Goal: Information Seeking & Learning: Learn about a topic

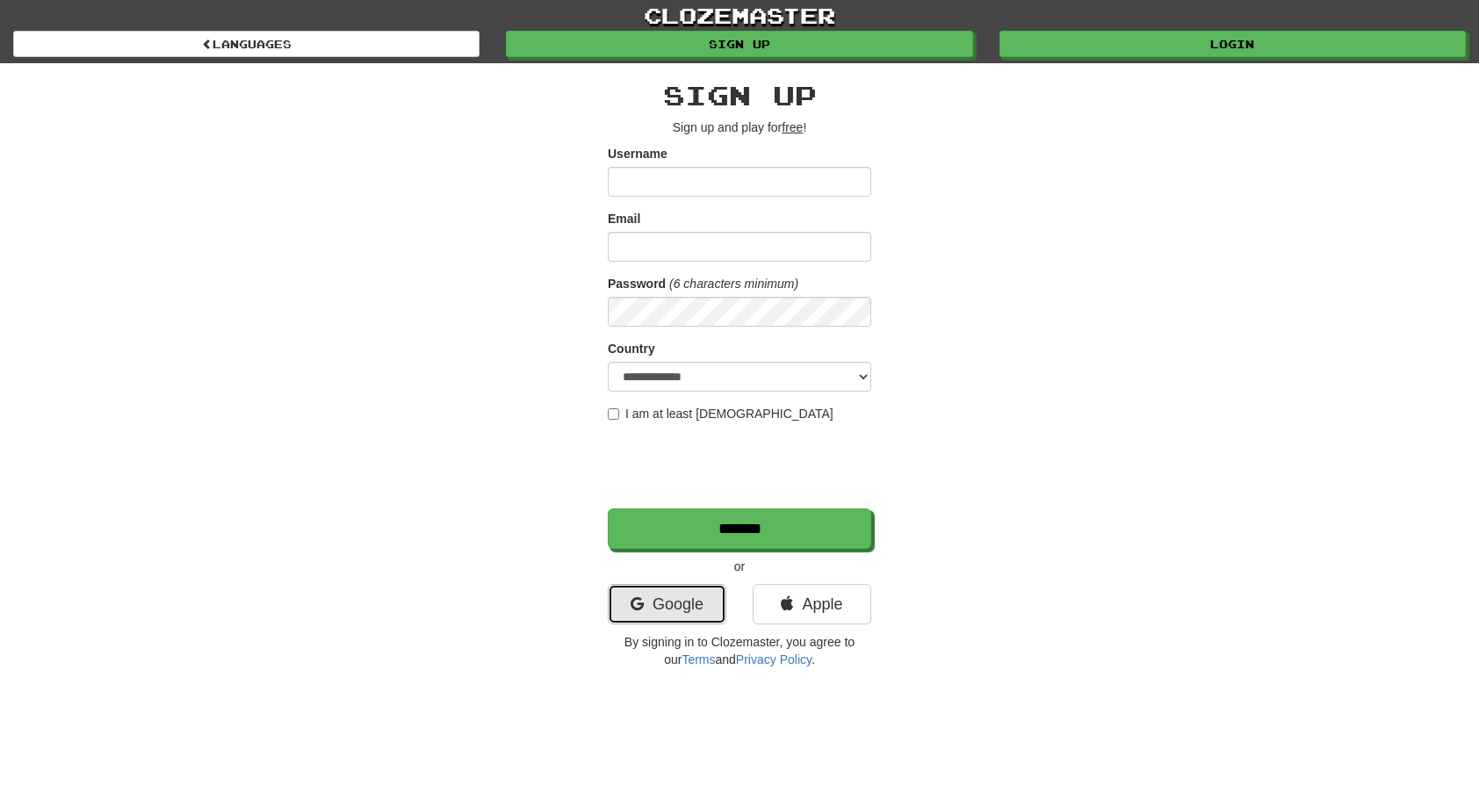
click at [659, 620] on link "Google" at bounding box center [667, 604] width 119 height 40
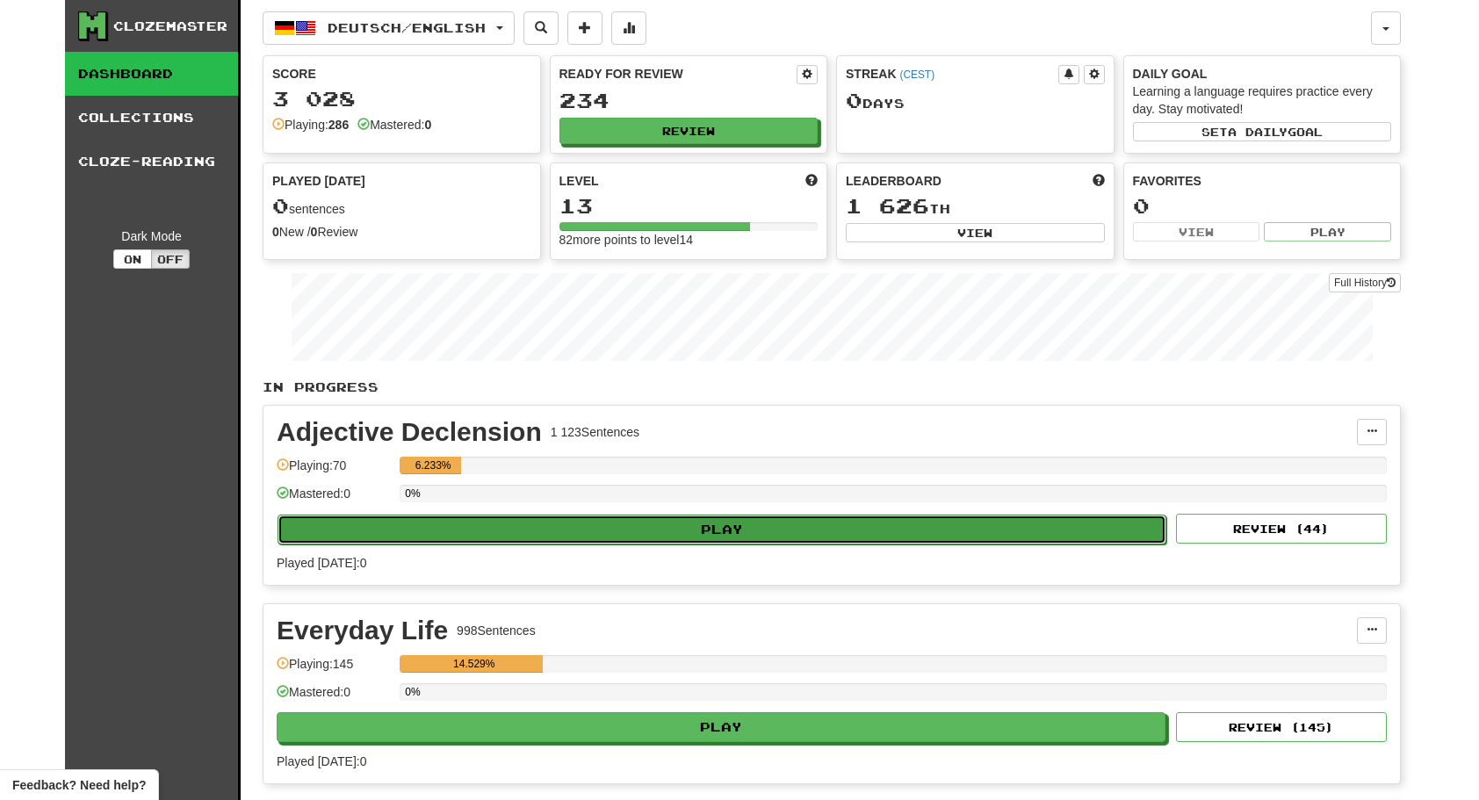
click at [608, 527] on button "Play" at bounding box center [721, 530] width 889 height 30
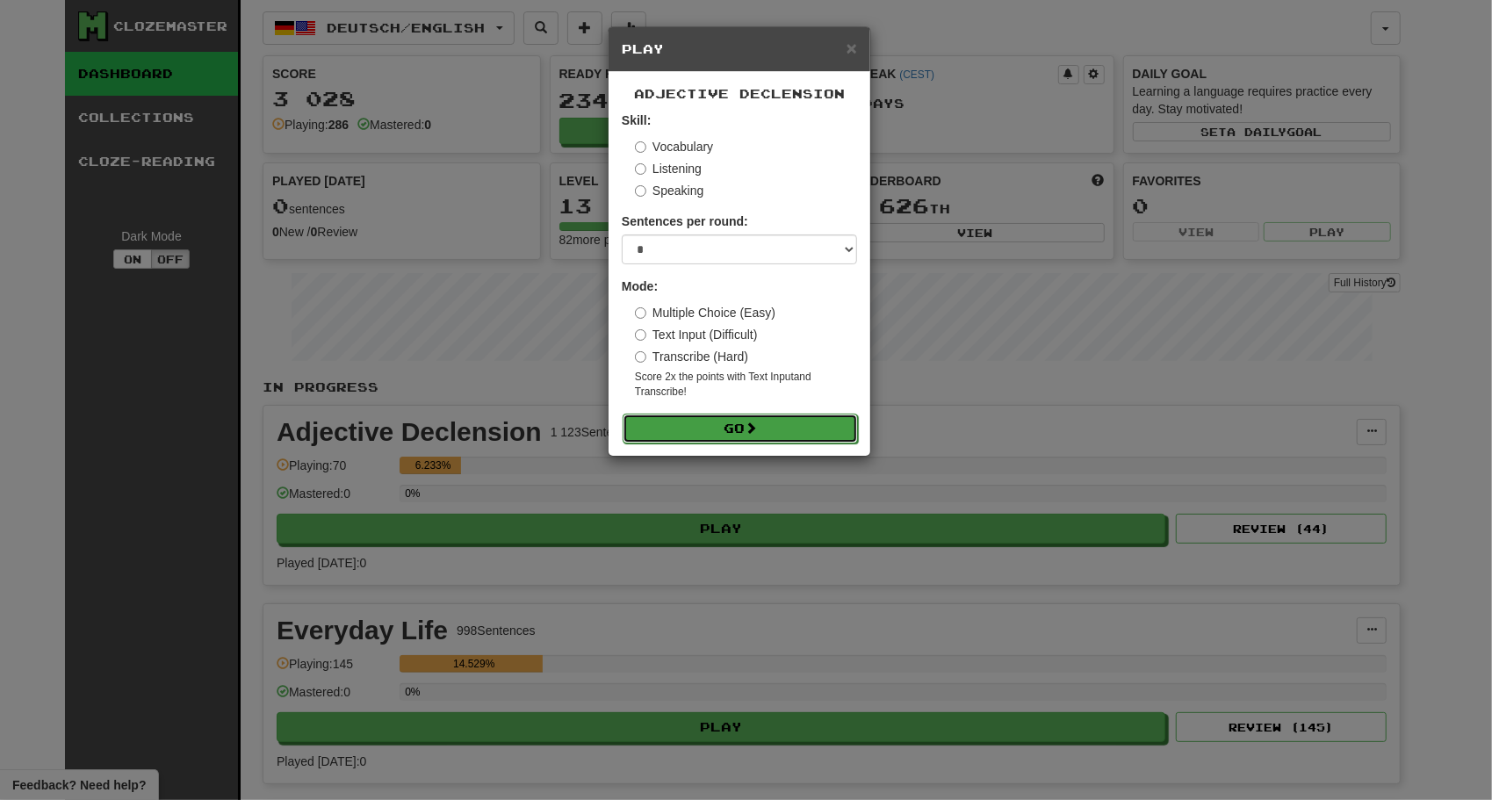
click at [732, 431] on button "Go" at bounding box center [740, 429] width 235 height 30
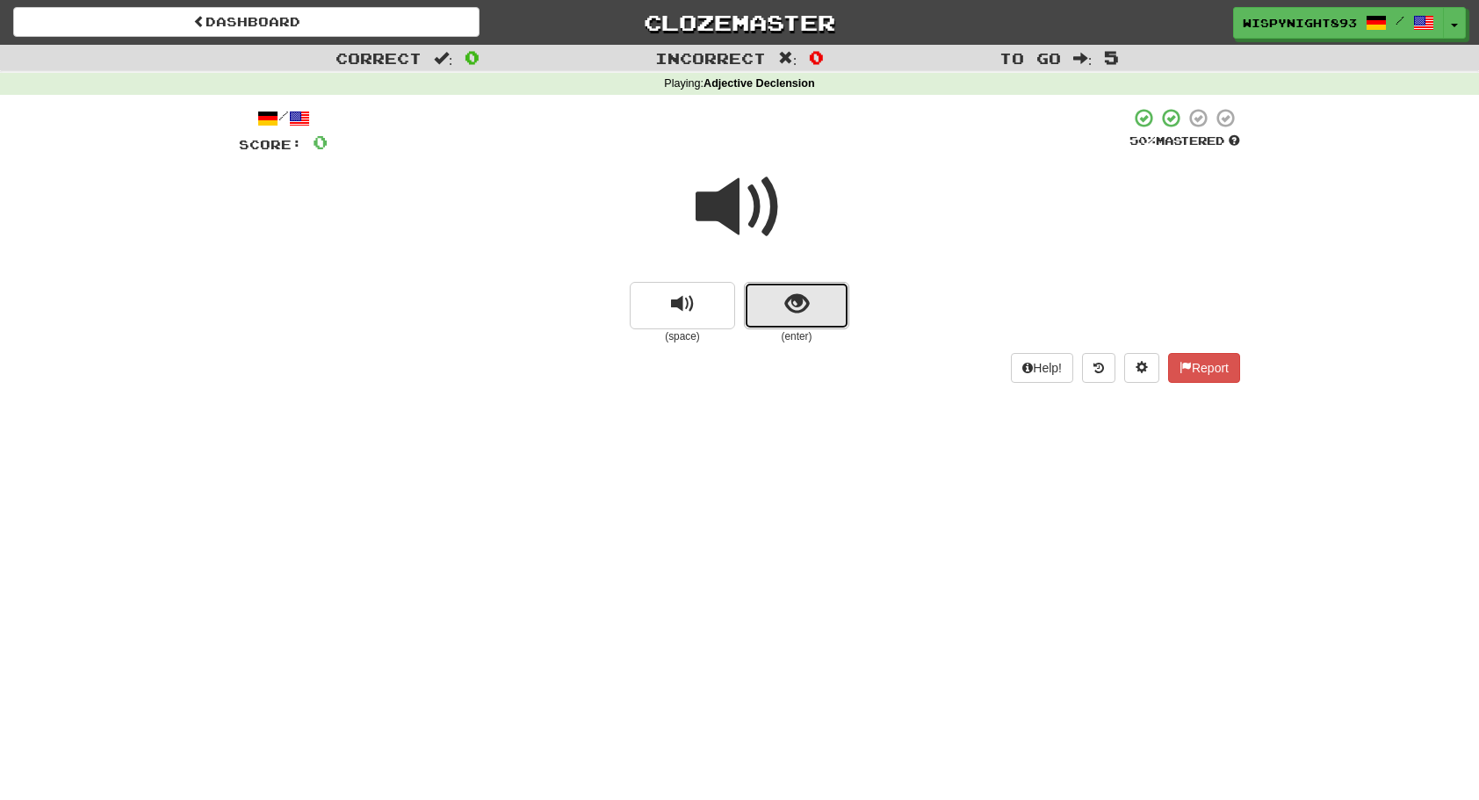
click at [810, 308] on button "show sentence" at bounding box center [796, 305] width 105 height 47
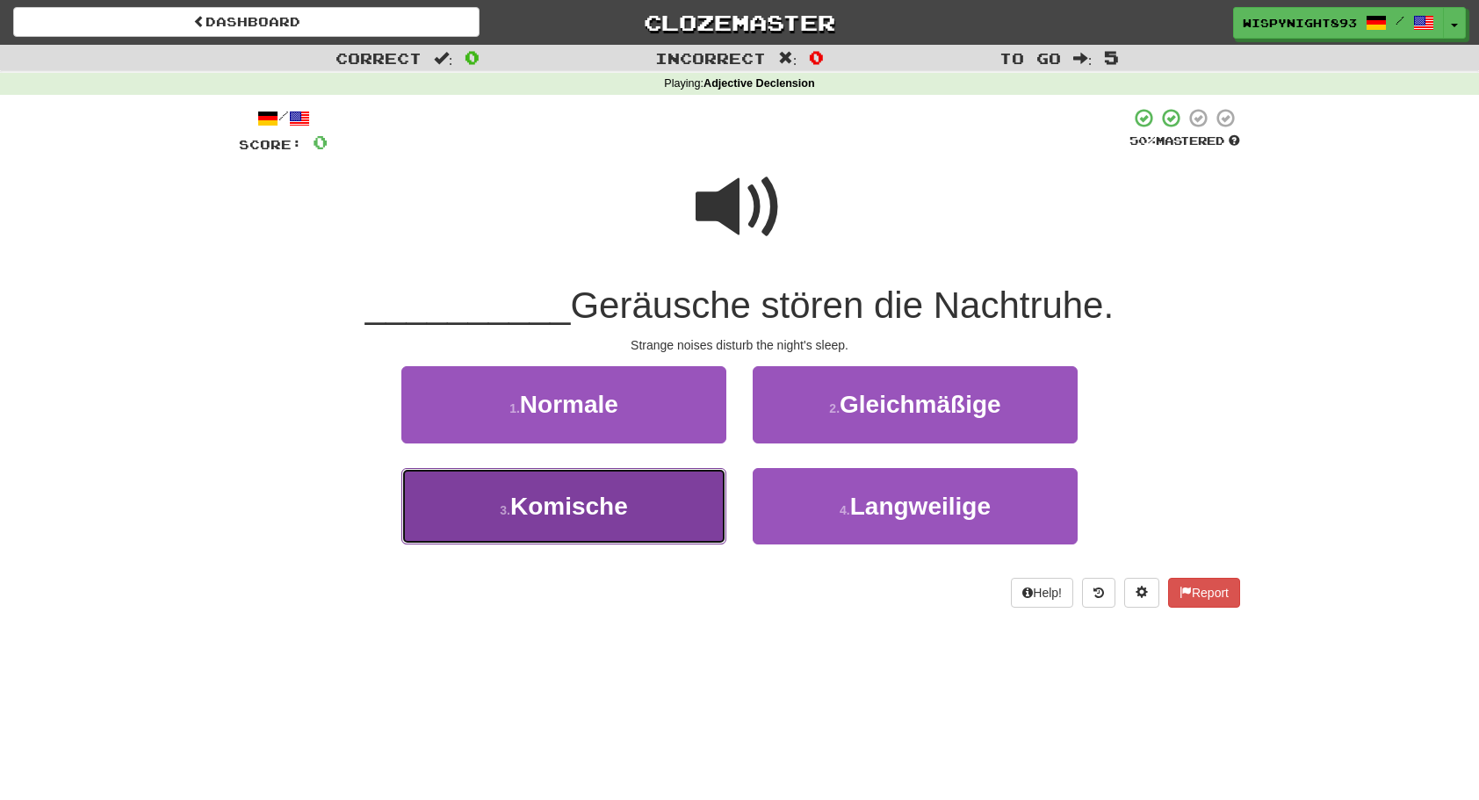
click at [591, 539] on button "3 . Komische" at bounding box center [563, 506] width 325 height 76
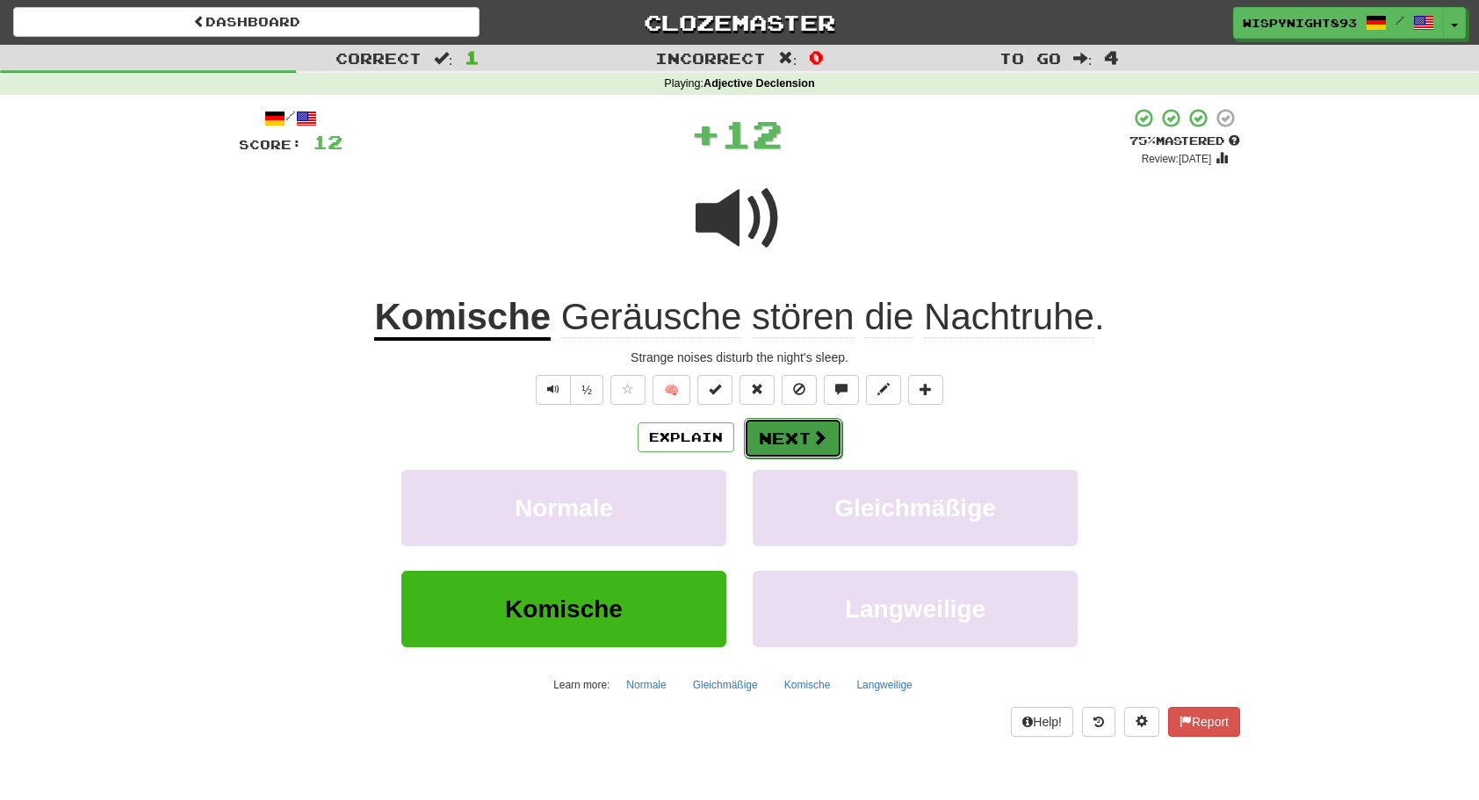
click at [815, 441] on span at bounding box center [819, 437] width 16 height 16
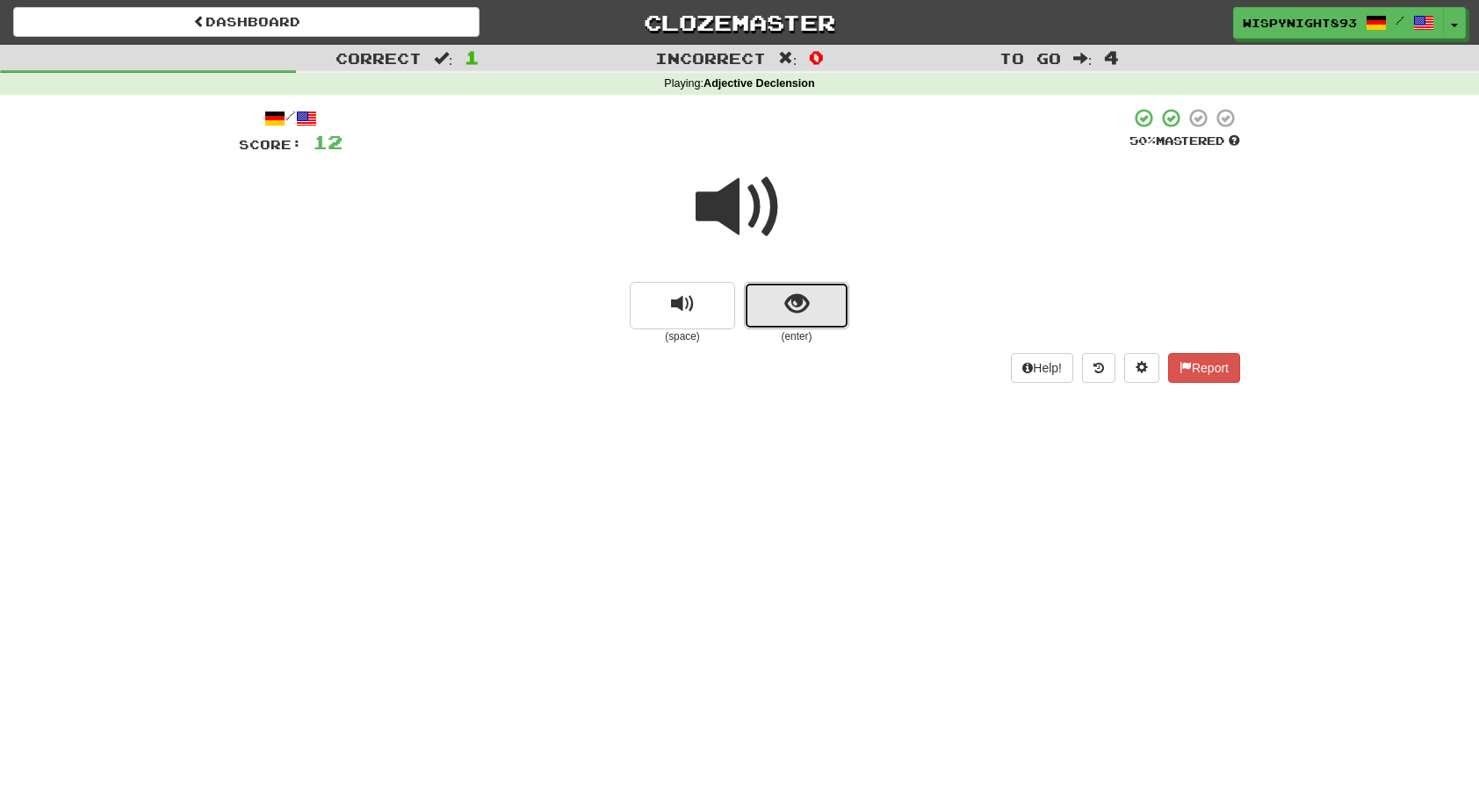
click at [787, 323] on button "show sentence" at bounding box center [796, 305] width 105 height 47
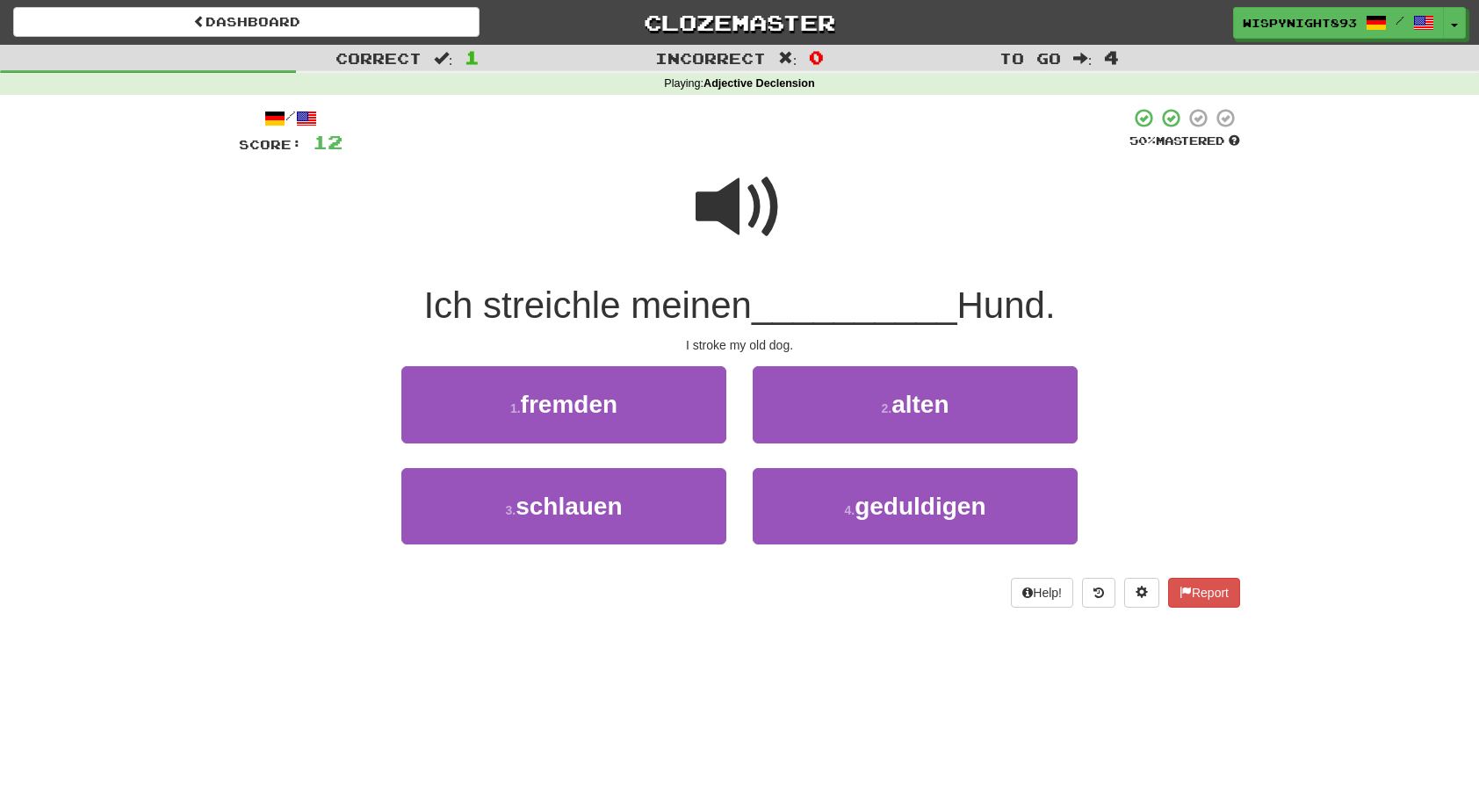
click at [713, 197] on span at bounding box center [739, 207] width 88 height 88
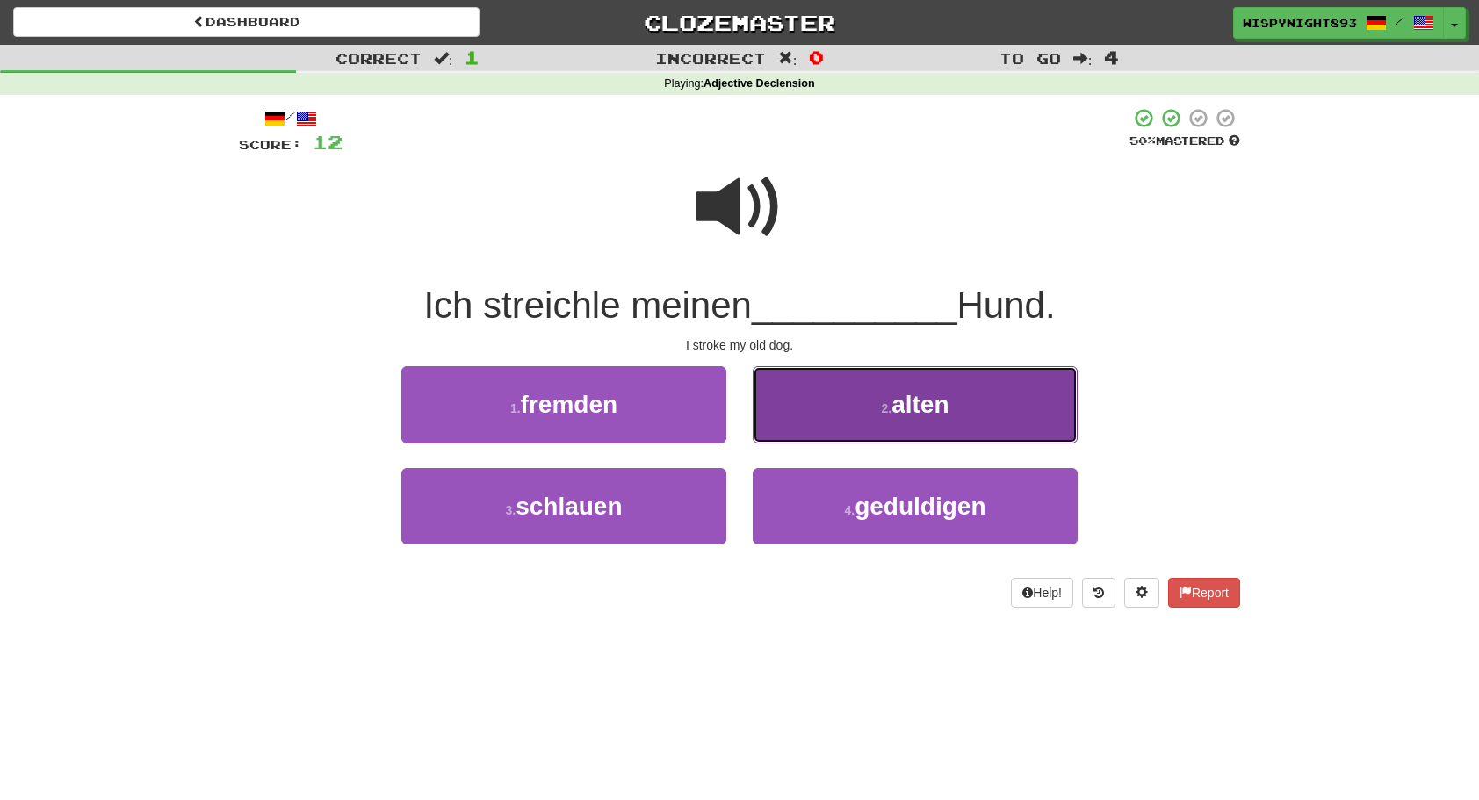
click at [918, 385] on button "2 . alten" at bounding box center [914, 404] width 325 height 76
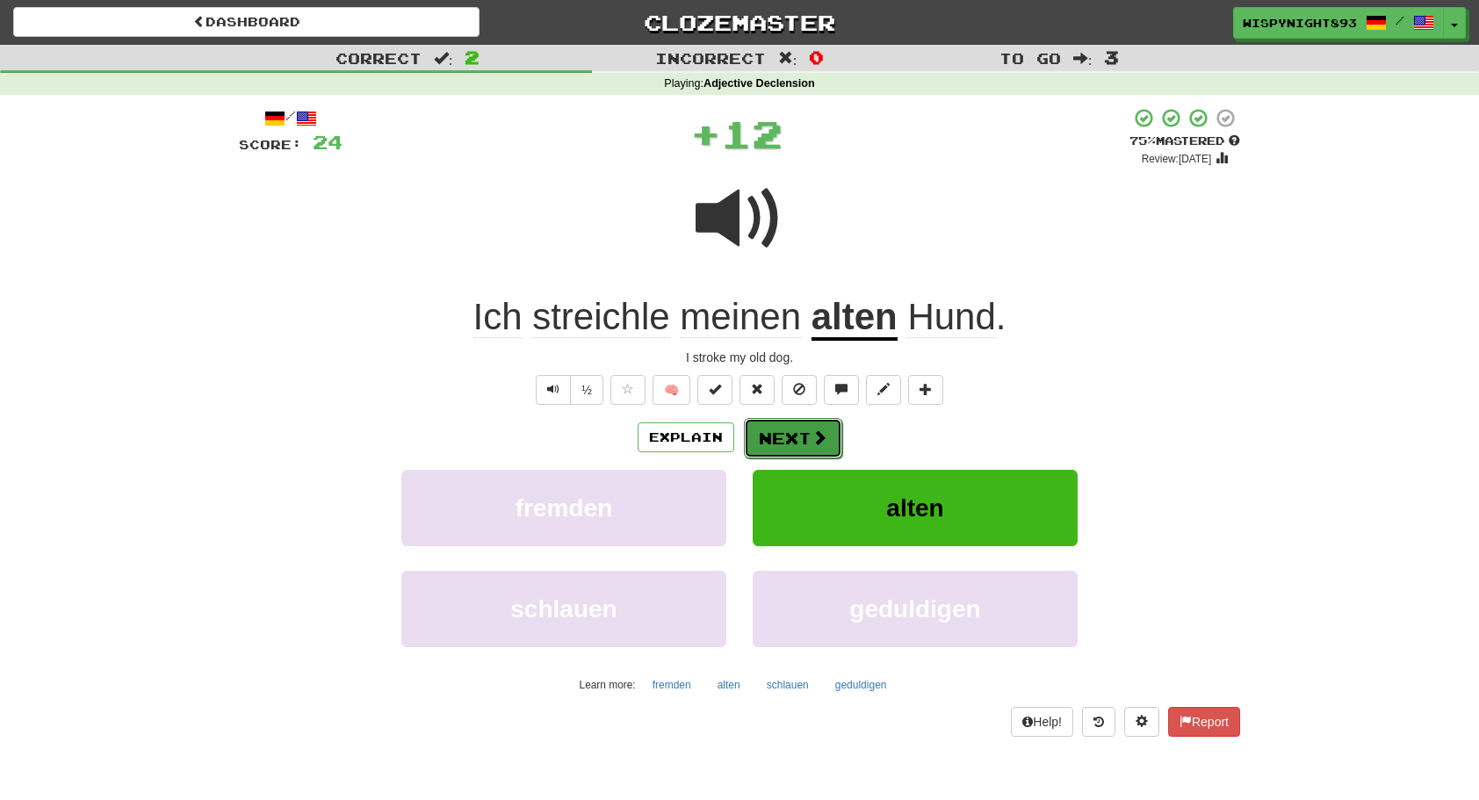
click at [811, 444] on span at bounding box center [819, 437] width 16 height 16
